Goal: Browse casually

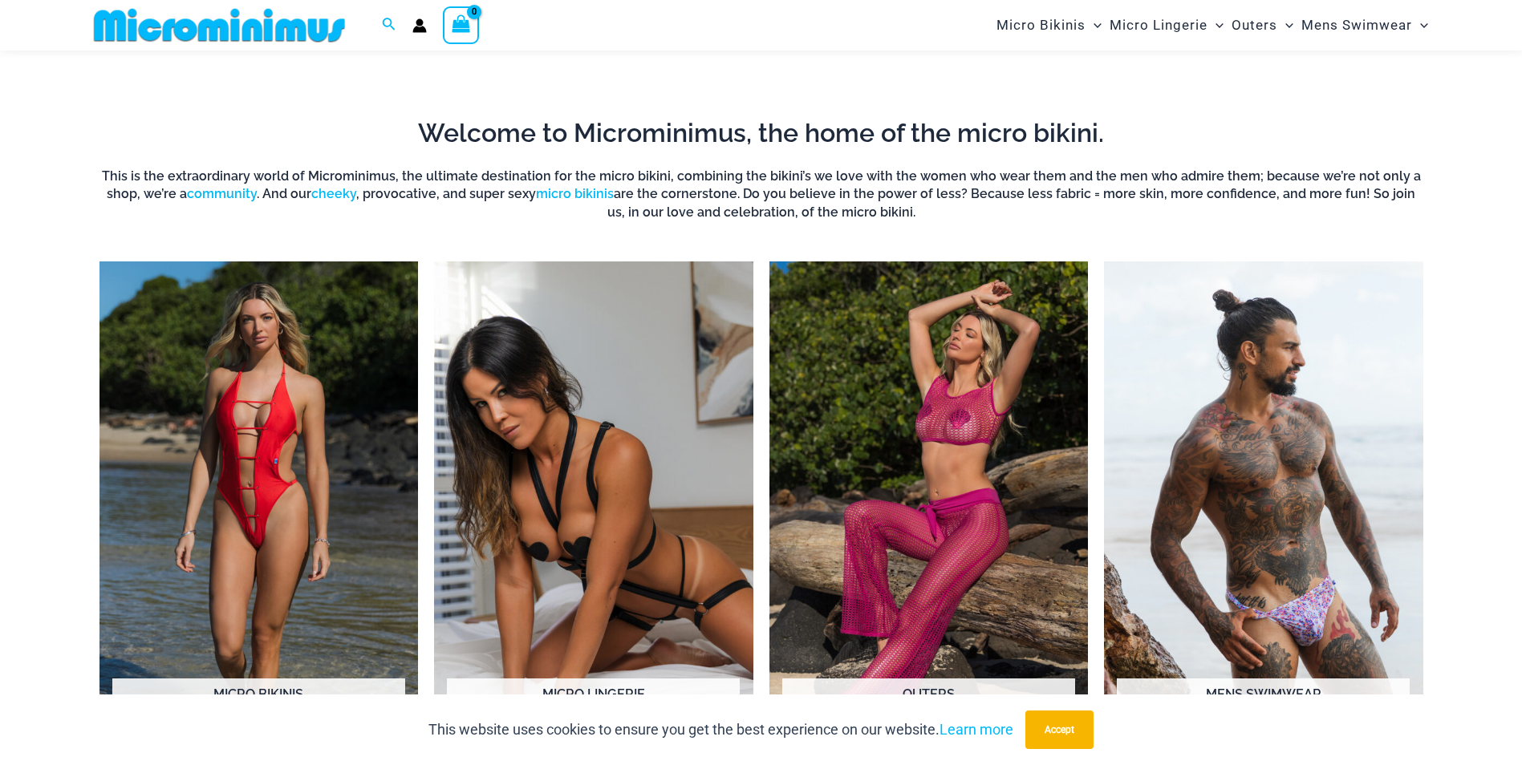
scroll to position [632, 0]
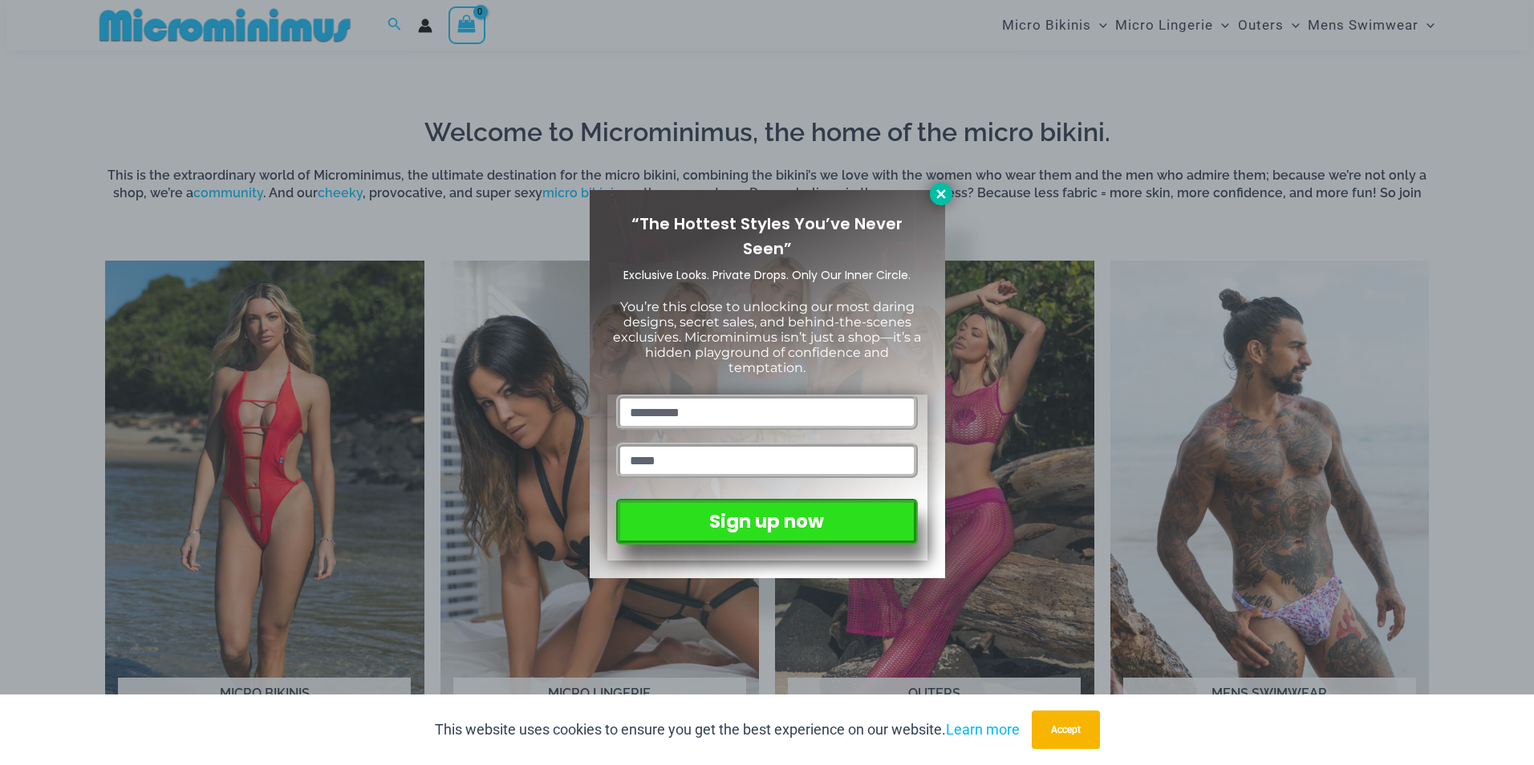
click at [942, 189] on icon at bounding box center [941, 194] width 14 height 14
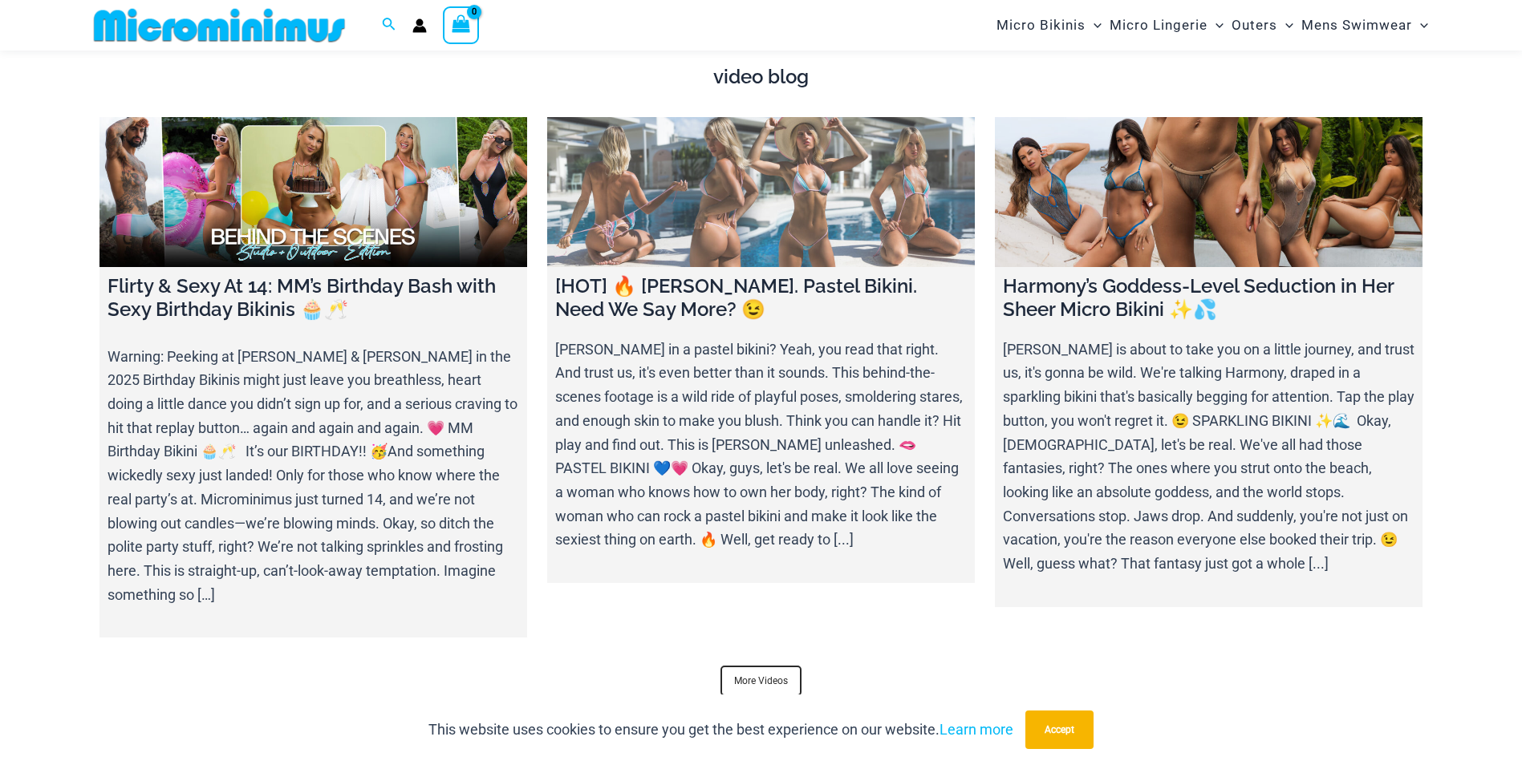
scroll to position [5605, 0]
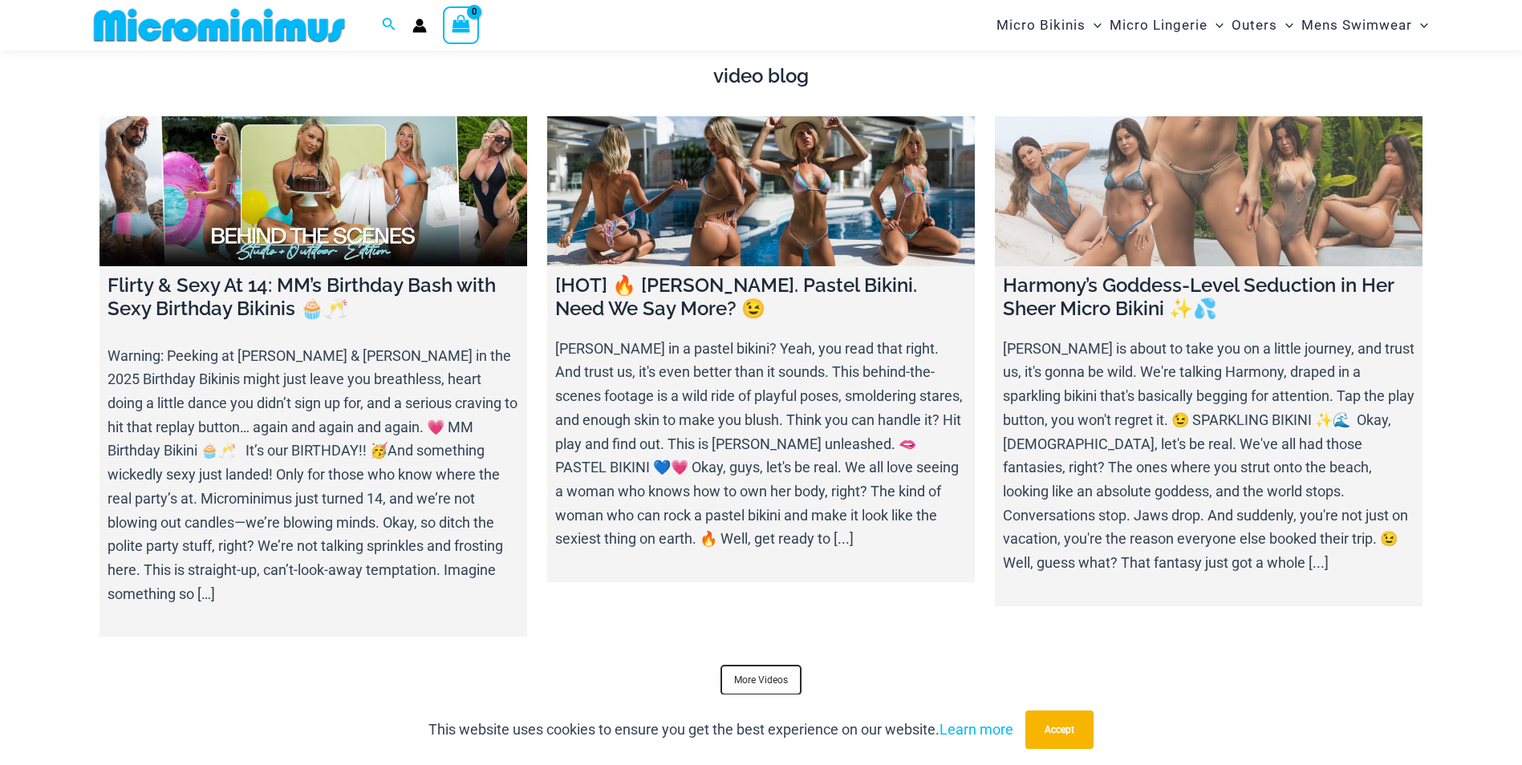
click at [1184, 176] on link at bounding box center [1209, 191] width 428 height 150
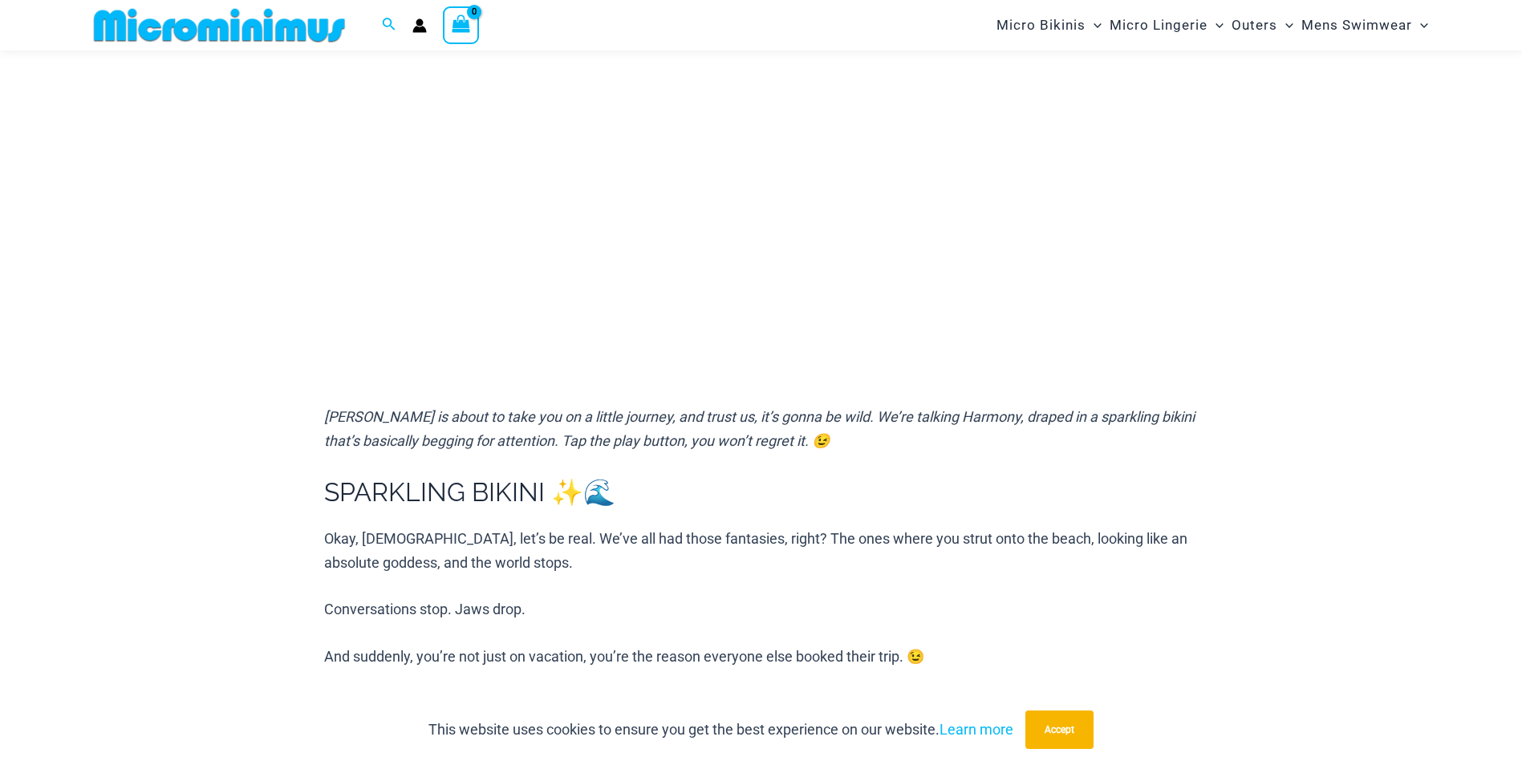
scroll to position [310, 0]
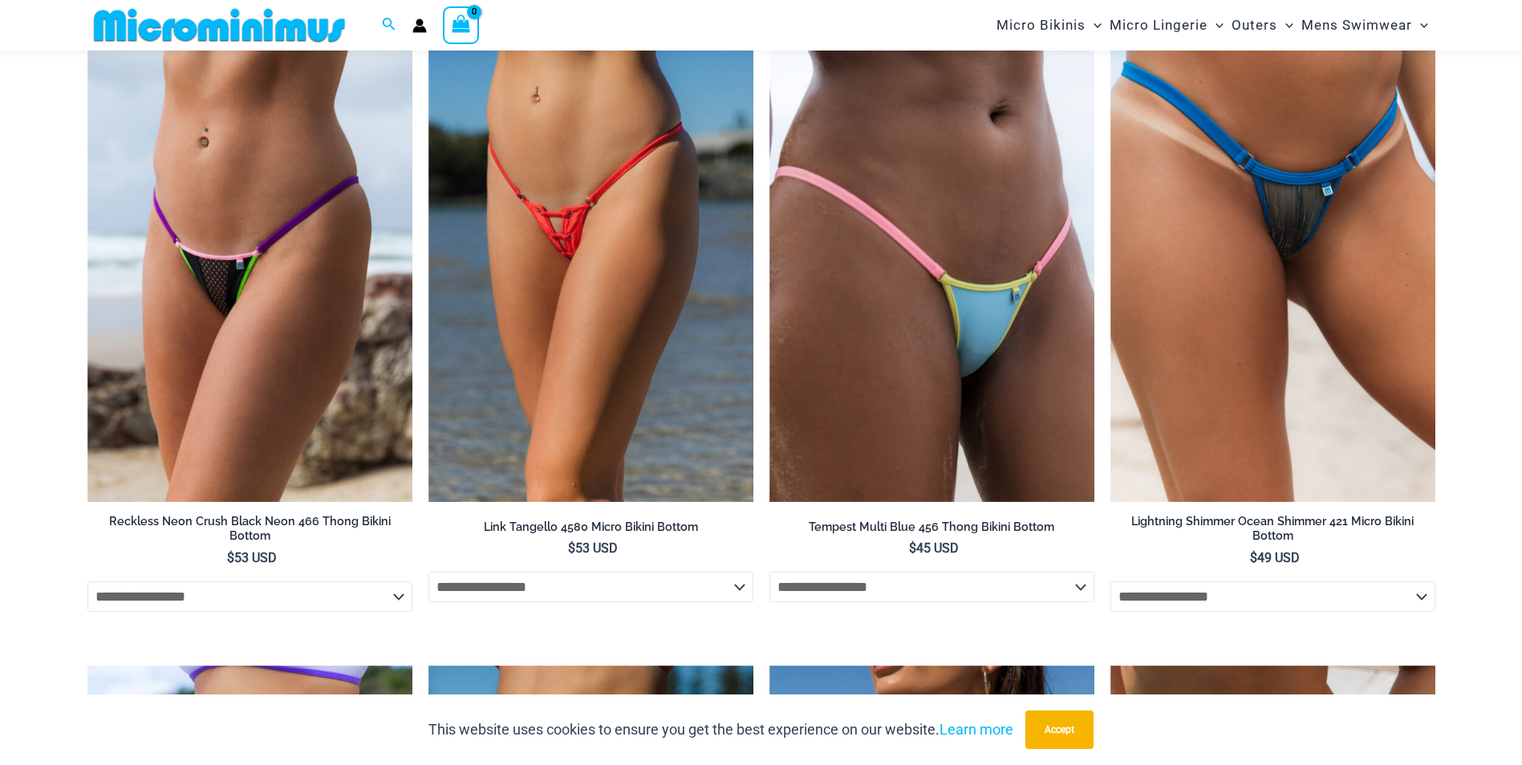
scroll to position [3645, 0]
